Goal: Task Accomplishment & Management: Complete application form

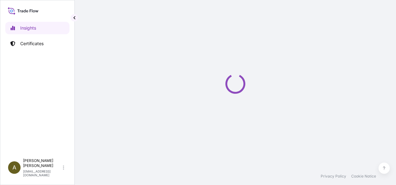
select select "2025"
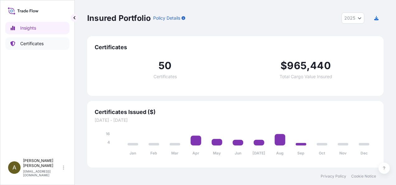
click at [29, 44] on p "Certificates" at bounding box center [31, 43] width 23 height 6
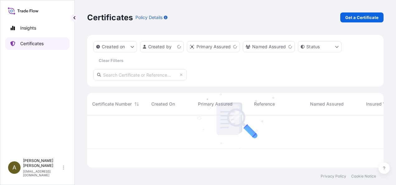
scroll to position [51, 291]
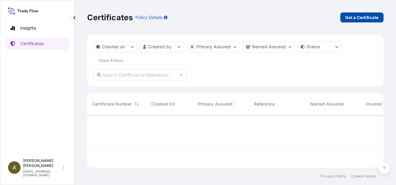
click at [360, 17] on p "Get a Certificate" at bounding box center [361, 17] width 33 height 6
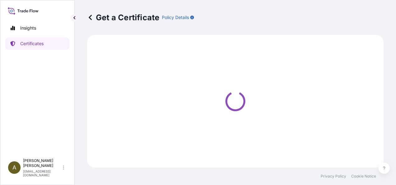
select select "Ocean Vessel"
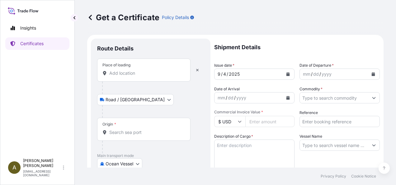
click at [126, 75] on input "Place of loading" at bounding box center [145, 73] width 73 height 6
click at [125, 72] on input "Place of loading" at bounding box center [145, 73] width 73 height 6
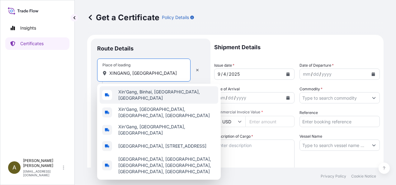
type input "Xin'Gang, Binhai, Tianjin, China"
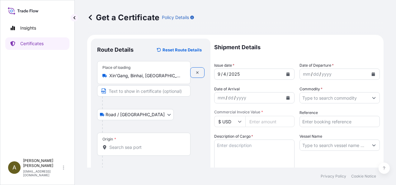
click at [178, 79] on div "Place of loading Xin'Gang, Binhai, Tianjin, China" at bounding box center [143, 72] width 93 height 23
click at [178, 79] on input "Xin'Gang, Binhai, Tianjin, China" at bounding box center [145, 76] width 73 height 6
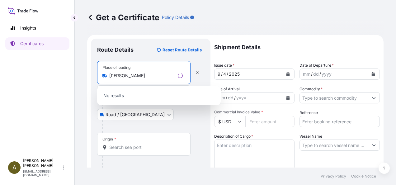
type input "X"
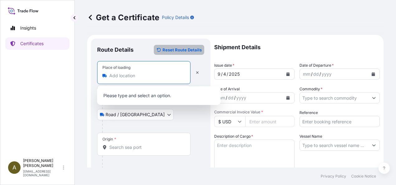
type input "Xin'Gang, Binhai, Tianjin, China"
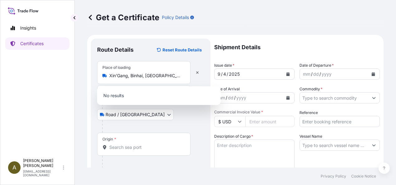
click at [191, 58] on div "Route Details Reset Route Details" at bounding box center [150, 53] width 107 height 16
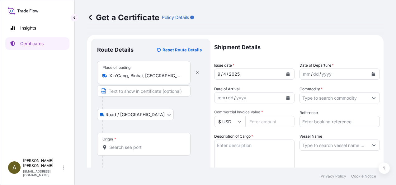
click at [138, 114] on body "1 option available. 0 options available. 5 options available. 0 options availab…" at bounding box center [198, 92] width 396 height 185
click at [164, 113] on div "Road / Inland Road / Inland" at bounding box center [150, 114] width 107 height 11
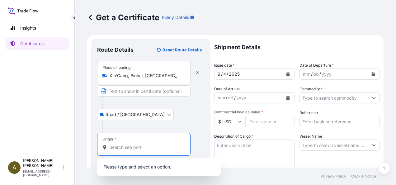
click at [116, 149] on input "Origin *" at bounding box center [145, 147] width 73 height 6
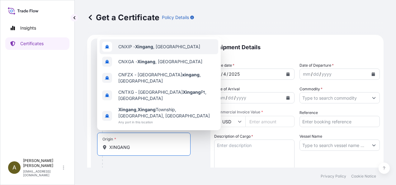
click at [183, 49] on div "CNXIP - Xingang , China" at bounding box center [159, 46] width 119 height 15
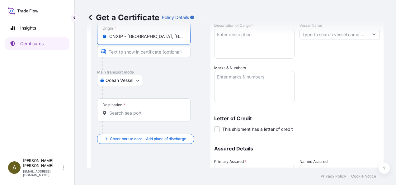
scroll to position [117, 0]
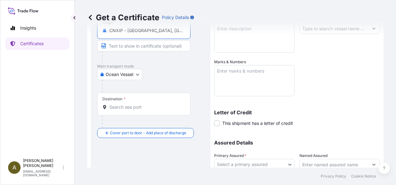
type input "CNXIP - Xingang, China"
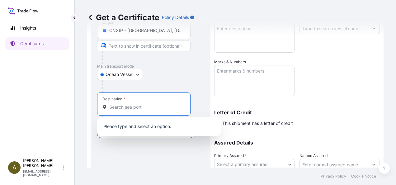
click at [115, 106] on input "Destination *" at bounding box center [145, 107] width 73 height 6
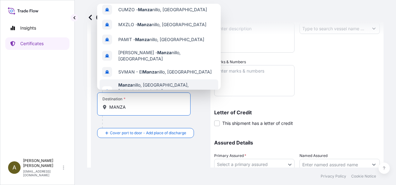
scroll to position [0, 0]
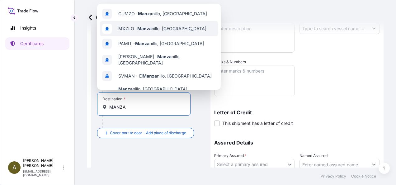
click at [161, 29] on span "MXZLO - Manza nillo, Mexico" at bounding box center [162, 29] width 88 height 6
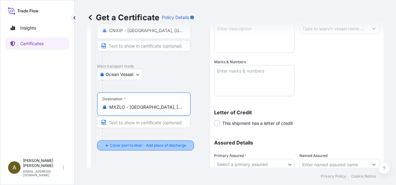
type input "MXZLO - Manzanillo, Mexico"
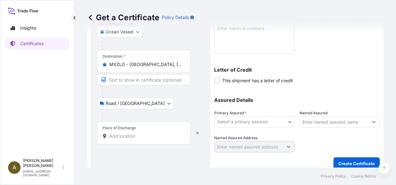
scroll to position [163, 0]
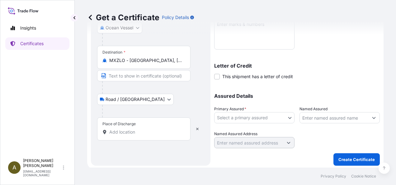
click at [129, 129] on input "Place of Discharge" at bounding box center [145, 132] width 73 height 6
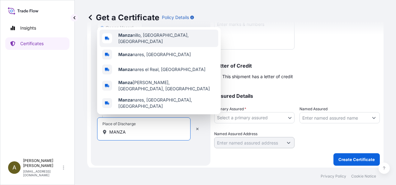
click at [164, 47] on div "Manza nillo, Colima, Mexico" at bounding box center [159, 38] width 119 height 17
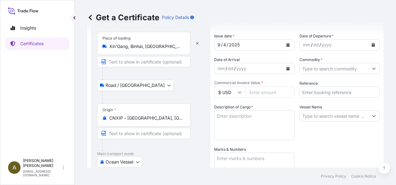
scroll to position [0, 0]
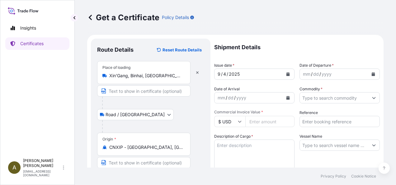
type input "Manzanillo, Colima, Mexico"
click at [286, 74] on icon "Calendar" at bounding box center [287, 74] width 3 height 4
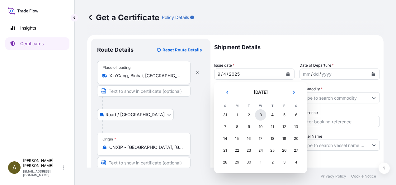
click at [262, 115] on div "3" at bounding box center [260, 114] width 11 height 11
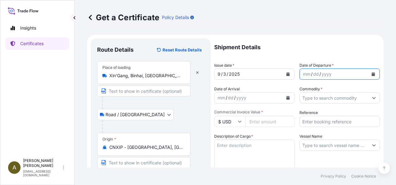
click at [372, 75] on icon "Calendar" at bounding box center [373, 74] width 3 height 4
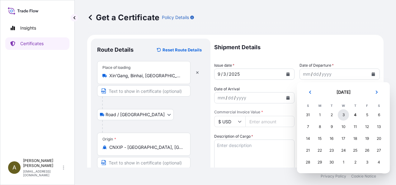
click at [345, 115] on div "3" at bounding box center [343, 114] width 11 height 11
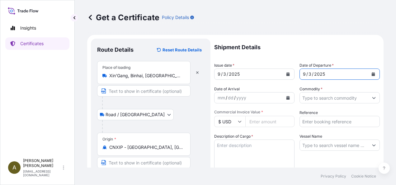
click at [337, 100] on input "Commodity *" at bounding box center [334, 97] width 68 height 11
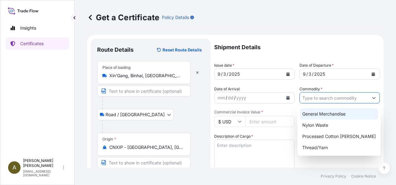
click at [337, 111] on div "General Merchandise" at bounding box center [339, 113] width 78 height 11
type input "General Merchandise"
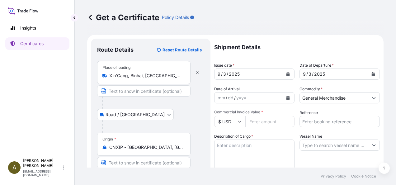
click at [276, 121] on input "Commercial Invoice Value *" at bounding box center [269, 121] width 49 height 11
type input "93858.20"
type input "0"
type input "107101"
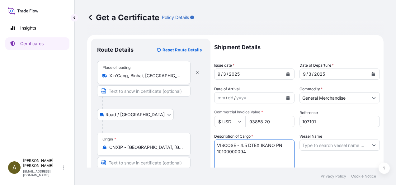
type textarea "VISCOSE - 4.5 DTEX IKANO PN 10100000094"
click at [327, 146] on input "Vessel Name" at bounding box center [334, 144] width 68 height 11
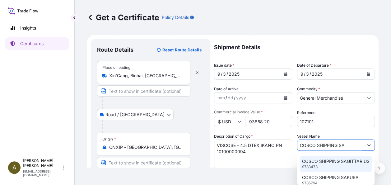
click at [327, 163] on p "COSCO SHIPPING SAGITTARIUS" at bounding box center [336, 161] width 68 height 6
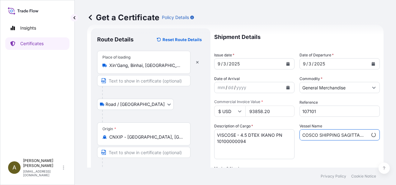
scroll to position [78, 0]
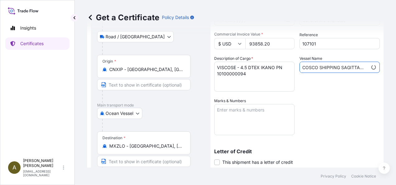
type input "COSCO SHIPPING SAGITTARIUS"
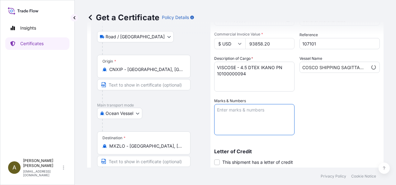
click at [236, 117] on textarea "Marks & Numbers" at bounding box center [254, 119] width 80 height 31
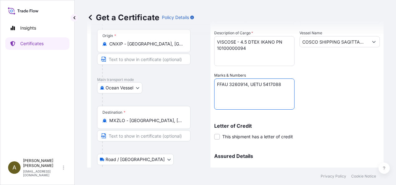
scroll to position [165, 0]
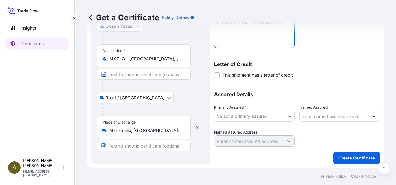
type textarea "FFAU 3260914, UETU 5417088"
click at [285, 118] on body "Insights Certificates A Anita Barton abarton@rsmcompany.com Get a Certificate P…" at bounding box center [198, 92] width 396 height 185
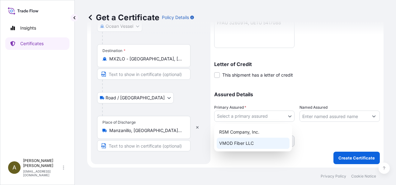
click at [246, 142] on div "VMOD Fiber LLC" at bounding box center [253, 143] width 73 height 11
select select "31797"
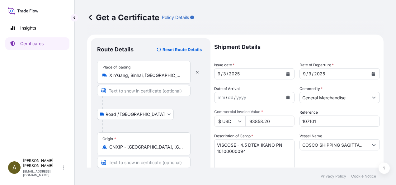
scroll to position [0, 0]
click at [179, 77] on input "Xin'Gang, Binhai, Tianjin, China" at bounding box center [145, 76] width 73 height 6
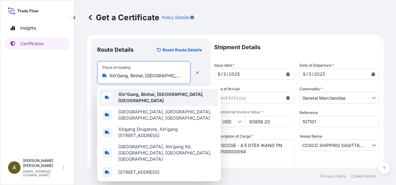
click at [185, 77] on div "Place of loading Xin'Gang, Binhai, Tianjin, China" at bounding box center [143, 72] width 93 height 23
click at [183, 77] on input "Xin'Gang, Binhai, Tianjin, China" at bounding box center [145, 76] width 73 height 6
click at [193, 99] on div "Xin'Gang, Binhai, Tianjin, China" at bounding box center [159, 97] width 119 height 17
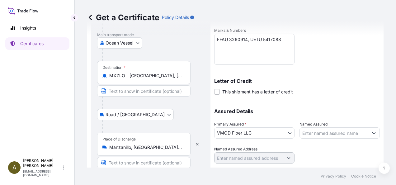
scroll to position [165, 0]
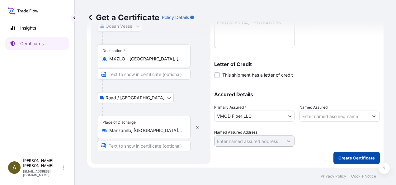
click at [352, 155] on p "Create Certificate" at bounding box center [356, 158] width 36 height 6
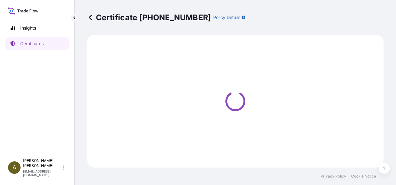
select select "Road / Inland"
select select "Ocean Vessel"
select select "Road / Inland"
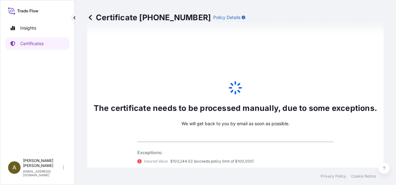
scroll to position [347, 0]
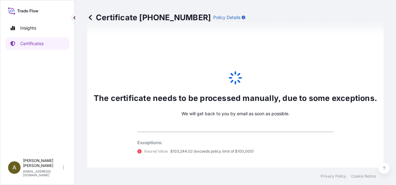
select select "31797"
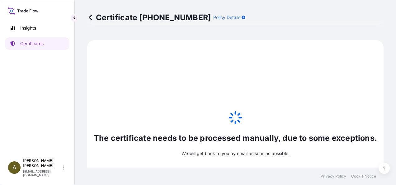
scroll to position [301, 0]
